Goal: Transaction & Acquisition: Purchase product/service

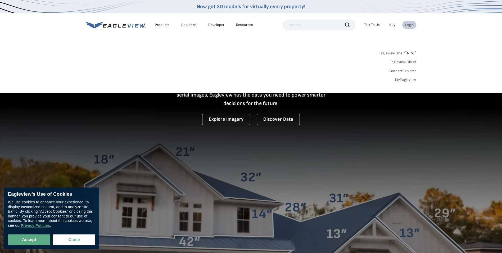
click at [408, 24] on div "Login" at bounding box center [409, 25] width 9 height 5
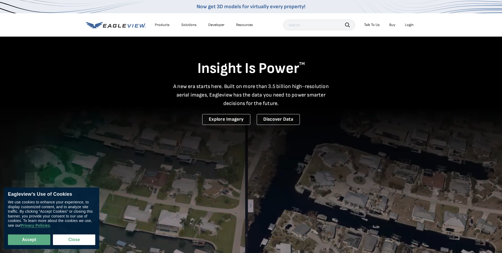
click at [408, 24] on div "Login" at bounding box center [409, 25] width 9 height 5
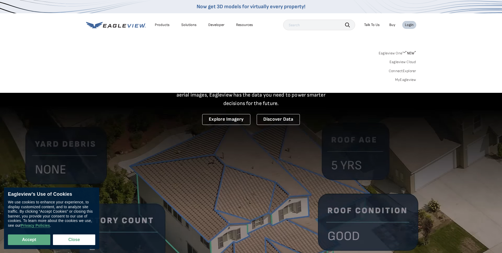
click at [408, 80] on link "MyEagleview" at bounding box center [405, 79] width 21 height 5
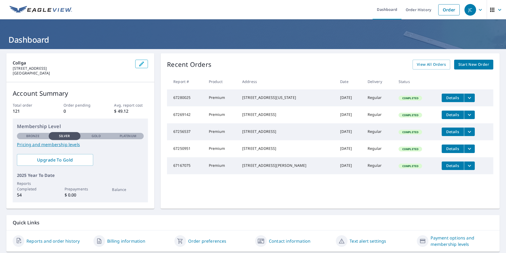
click at [471, 64] on span "Start New Order" at bounding box center [474, 64] width 31 height 7
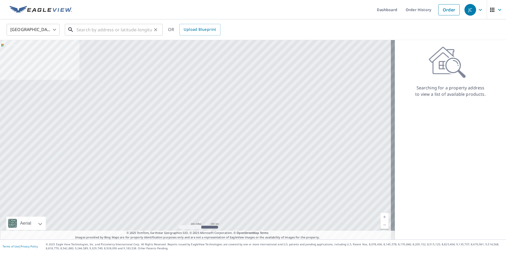
click at [106, 31] on input "text" at bounding box center [114, 29] width 75 height 15
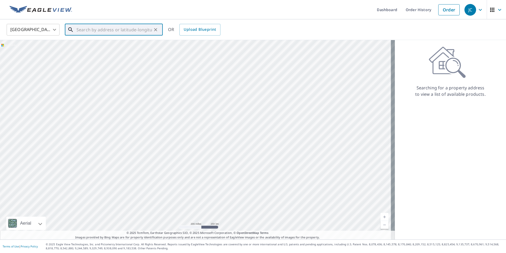
paste input "[STREET_ADDRESS][US_STATE]"
click at [105, 51] on p "[US_STATE][GEOGRAPHIC_DATA]" at bounding box center [116, 50] width 83 height 5
type input "[STREET_ADDRESS][US_STATE]"
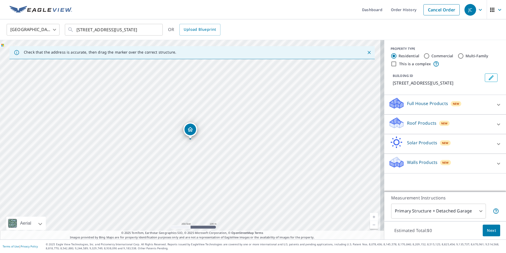
click at [407, 126] on p "Roof Products" at bounding box center [421, 123] width 29 height 6
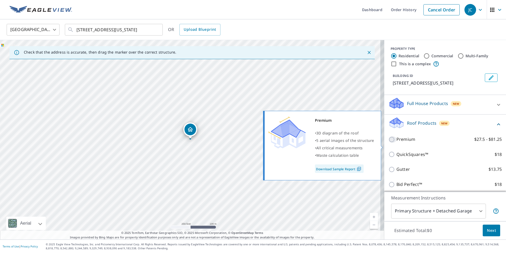
click at [392, 142] on input "Premium $27.5 - $81.25" at bounding box center [393, 139] width 8 height 6
checkbox input "true"
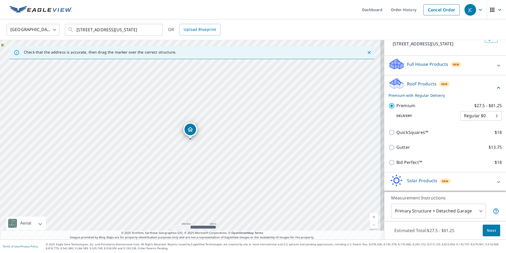
scroll to position [53, 0]
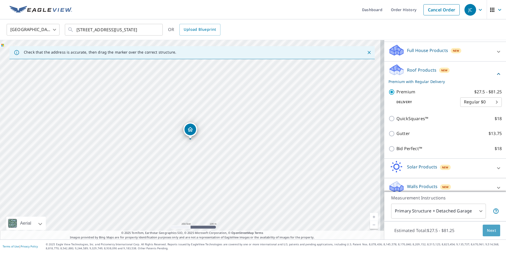
click at [487, 230] on span "Next" at bounding box center [491, 230] width 9 height 7
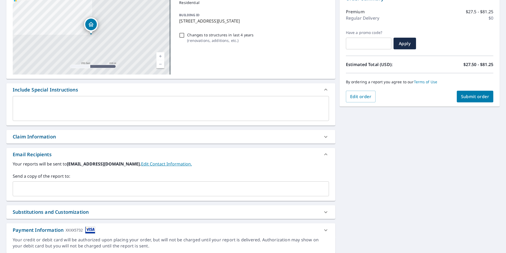
scroll to position [79, 0]
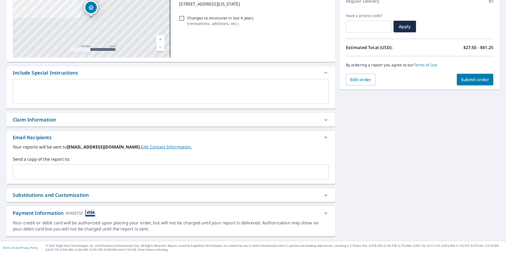
click at [472, 80] on span "Submit order" at bounding box center [475, 80] width 28 height 6
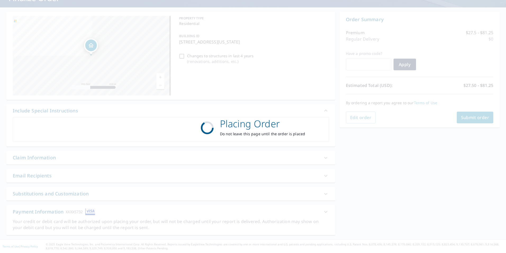
scroll to position [0, 0]
